Goal: Navigation & Orientation: Find specific page/section

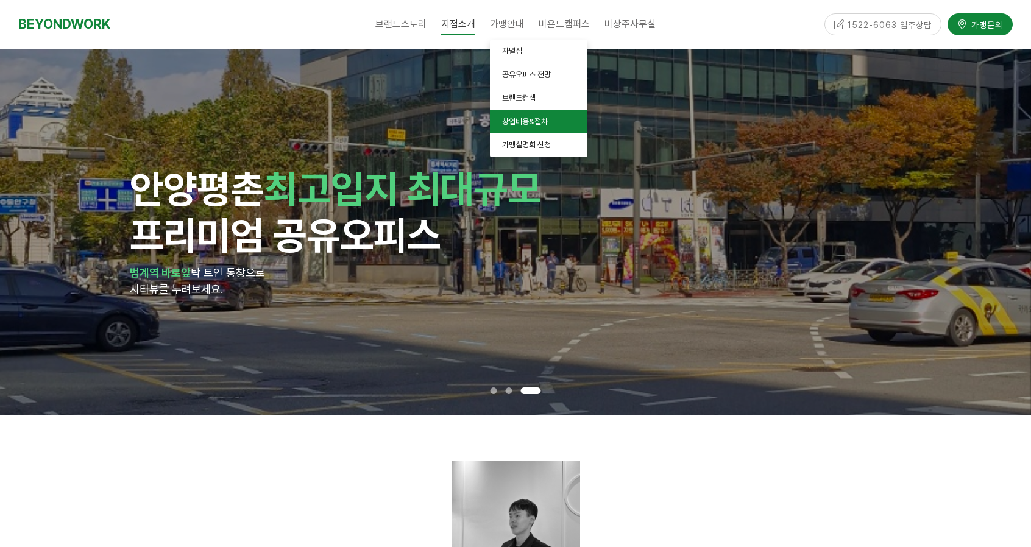
click at [519, 116] on link "창업비용&절차" at bounding box center [539, 122] width 98 height 24
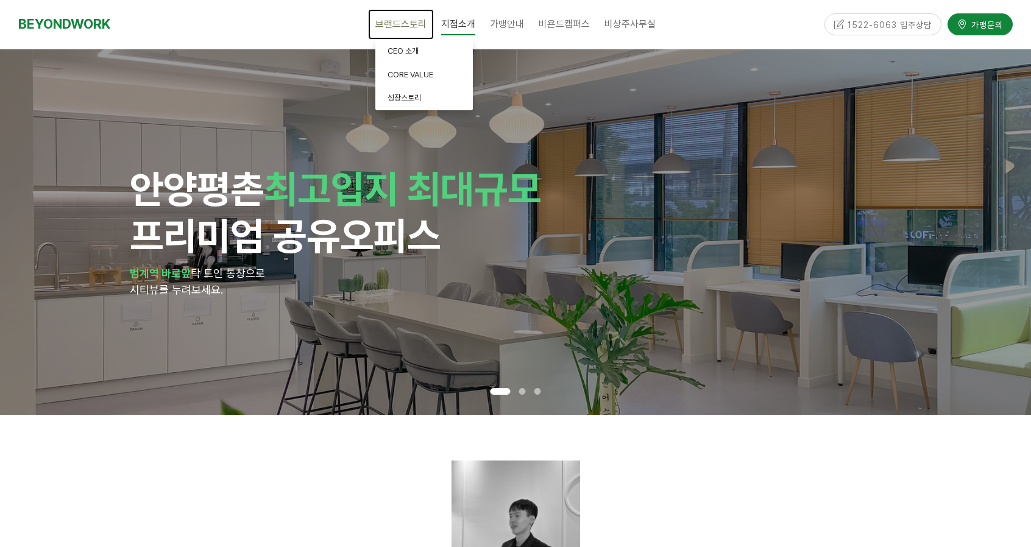
click at [384, 23] on span "브랜드스토리" at bounding box center [400, 24] width 51 height 12
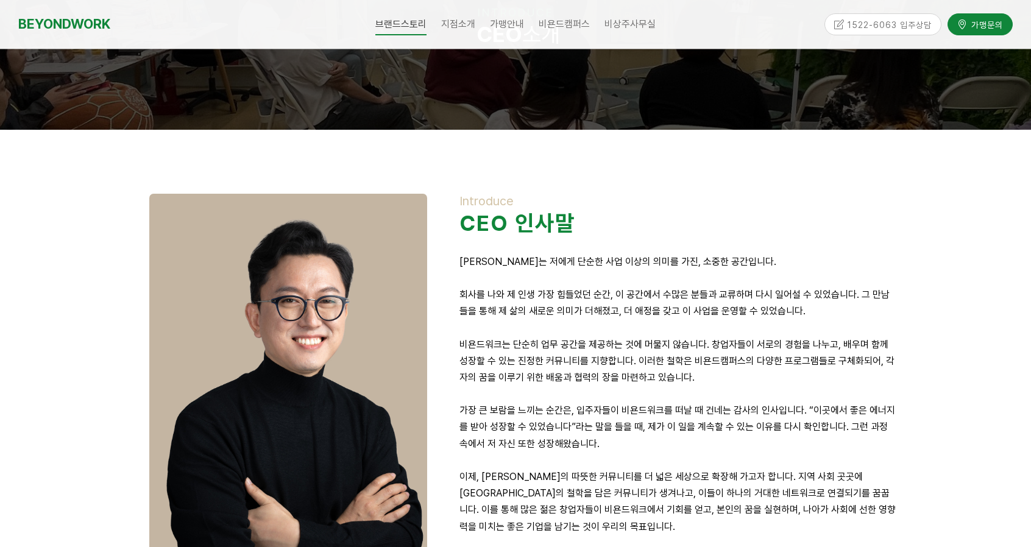
scroll to position [122, 0]
